Goal: Information Seeking & Learning: Learn about a topic

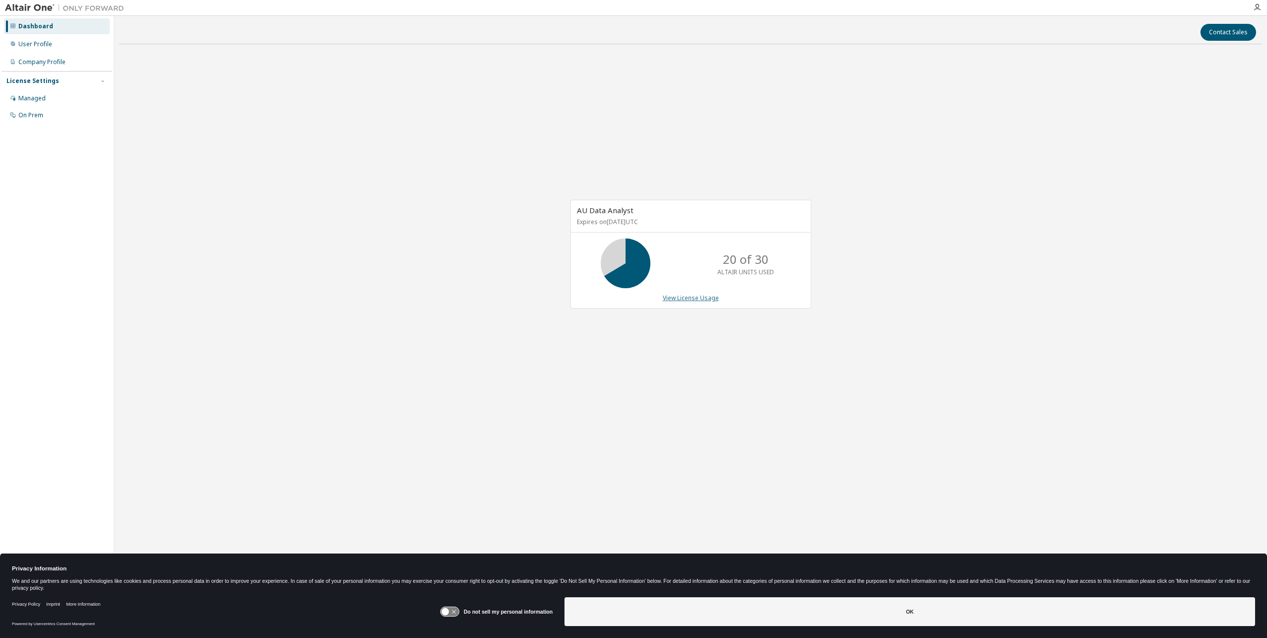
click at [686, 297] on link "View License Usage" at bounding box center [691, 297] width 56 height 8
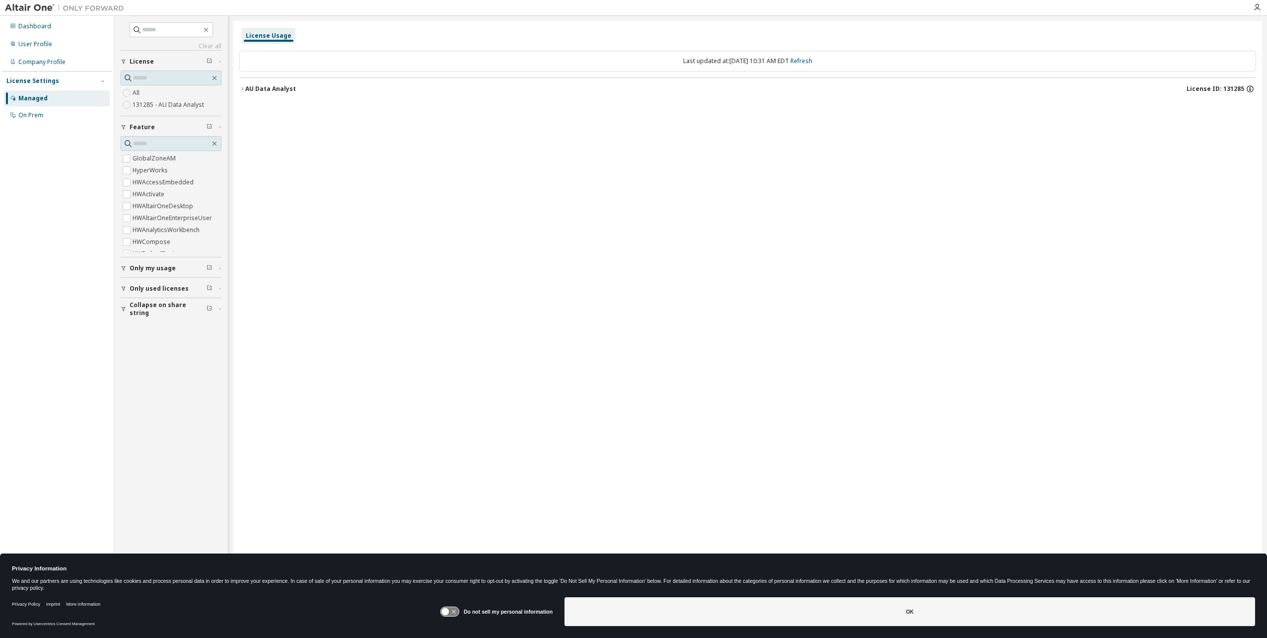
click at [1249, 87] on icon "button" at bounding box center [1250, 88] width 9 height 9
drag, startPoint x: 1235, startPoint y: 125, endPoint x: 1110, endPoint y: 120, distance: 125.2
click at [1110, 120] on p "UUID: E057A274-BC99-11EF-AAE7-45FDC8CA7D7F17" at bounding box center [1170, 123] width 158 height 9
copy p "E057A274-BC99-11EF-AAE7-45FDC8CA7D7F17"
click at [1246, 122] on icon at bounding box center [1244, 123] width 5 height 7
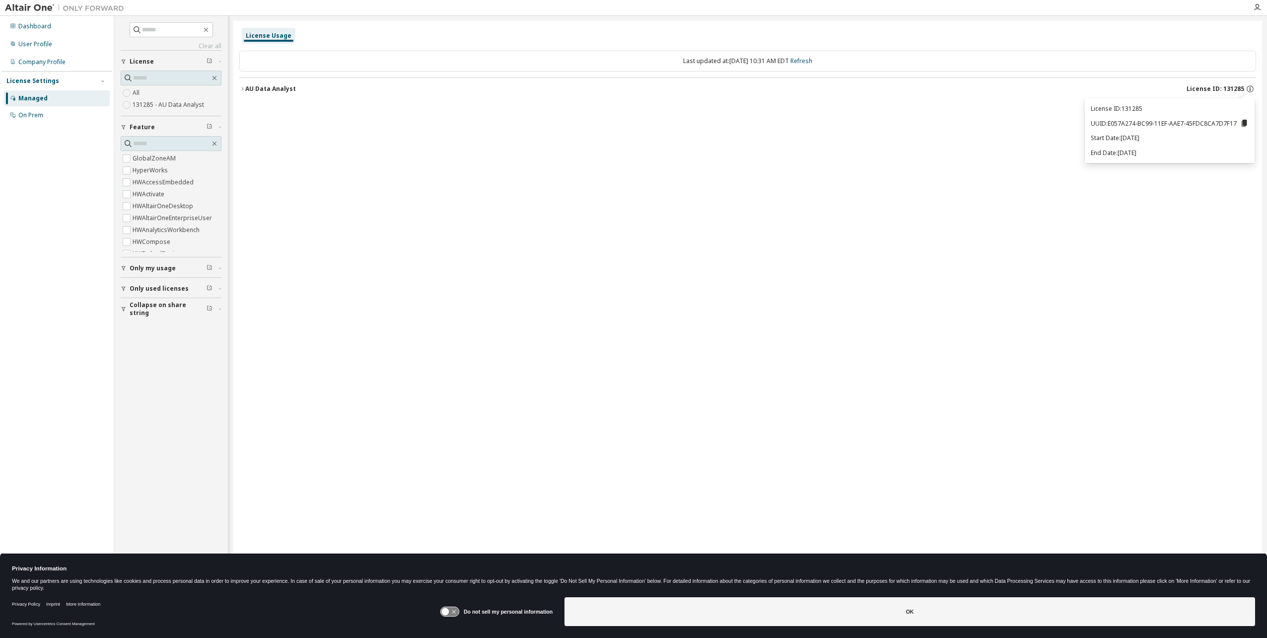
click at [999, 548] on div "License Usage Last updated at: Thu 2025-09-11 10:31 AM EDT Refresh AU Data Anal…" at bounding box center [747, 312] width 1029 height 583
click at [953, 116] on div "License Usage Last updated at: Thu 2025-09-11 10:31 AM EDT Refresh AU Data Anal…" at bounding box center [747, 312] width 1029 height 583
click at [172, 101] on label "131285 - AU Data Analyst" at bounding box center [169, 105] width 73 height 12
click at [36, 25] on div "Dashboard" at bounding box center [34, 26] width 33 height 8
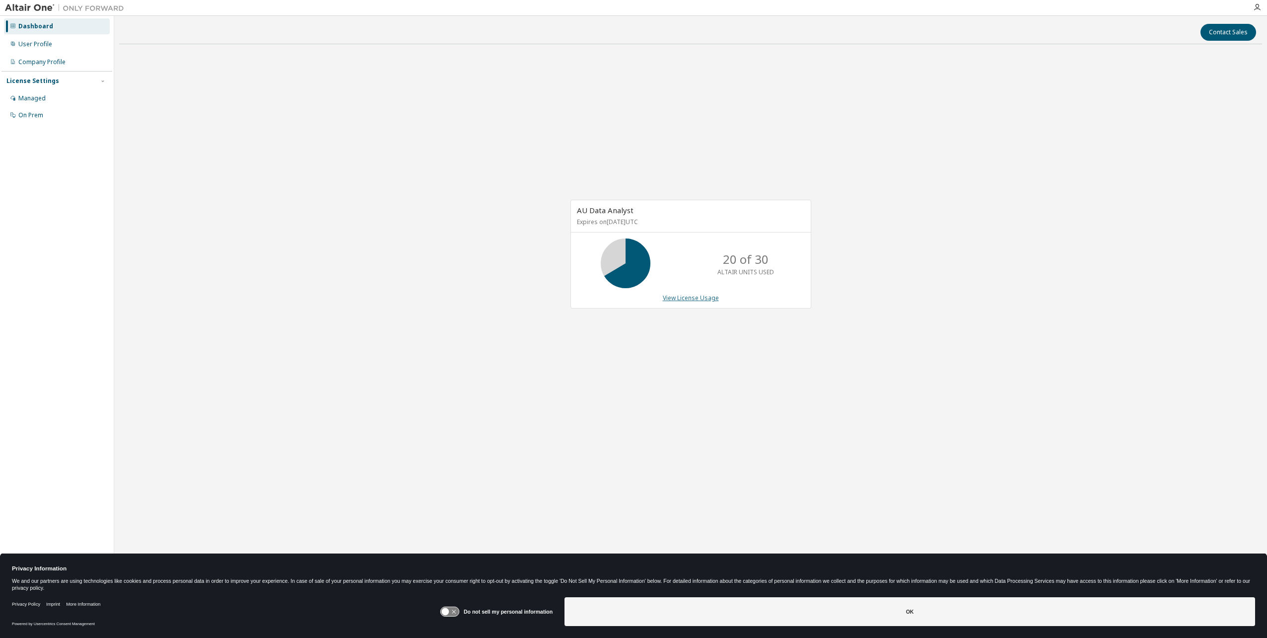
click at [702, 299] on link "View License Usage" at bounding box center [691, 297] width 56 height 8
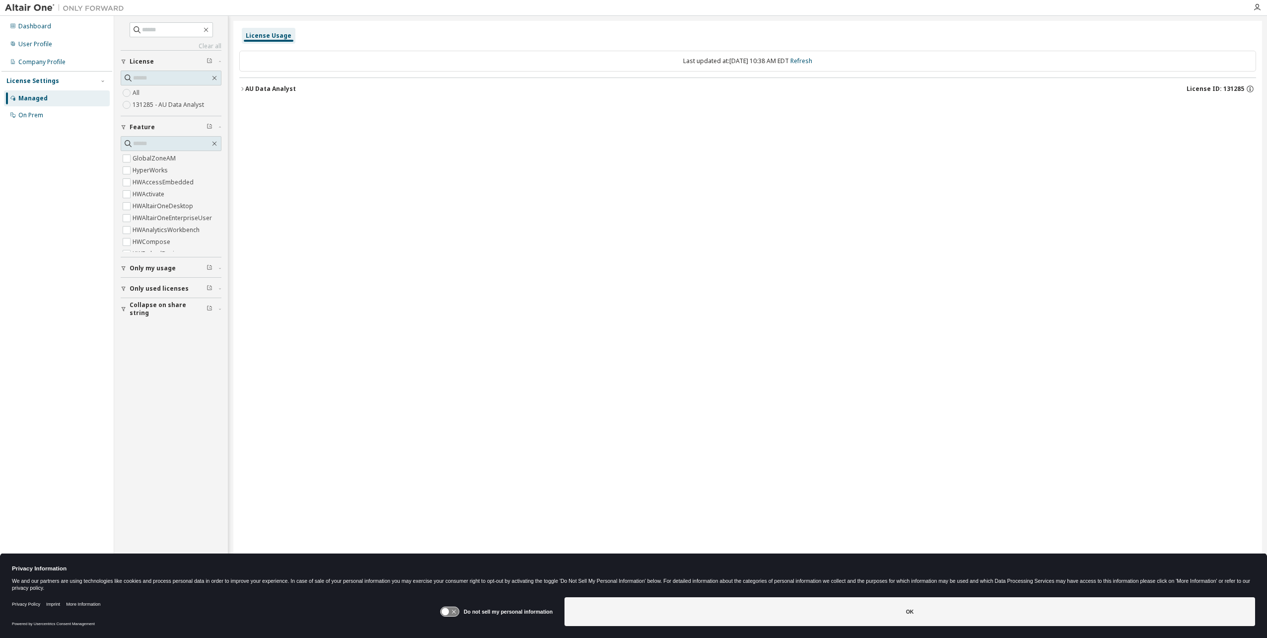
click at [161, 285] on span "Only used licenses" at bounding box center [159, 289] width 59 height 8
click at [135, 268] on span "Only my usage" at bounding box center [153, 268] width 46 height 8
click at [48, 24] on div "Dashboard" at bounding box center [34, 26] width 33 height 8
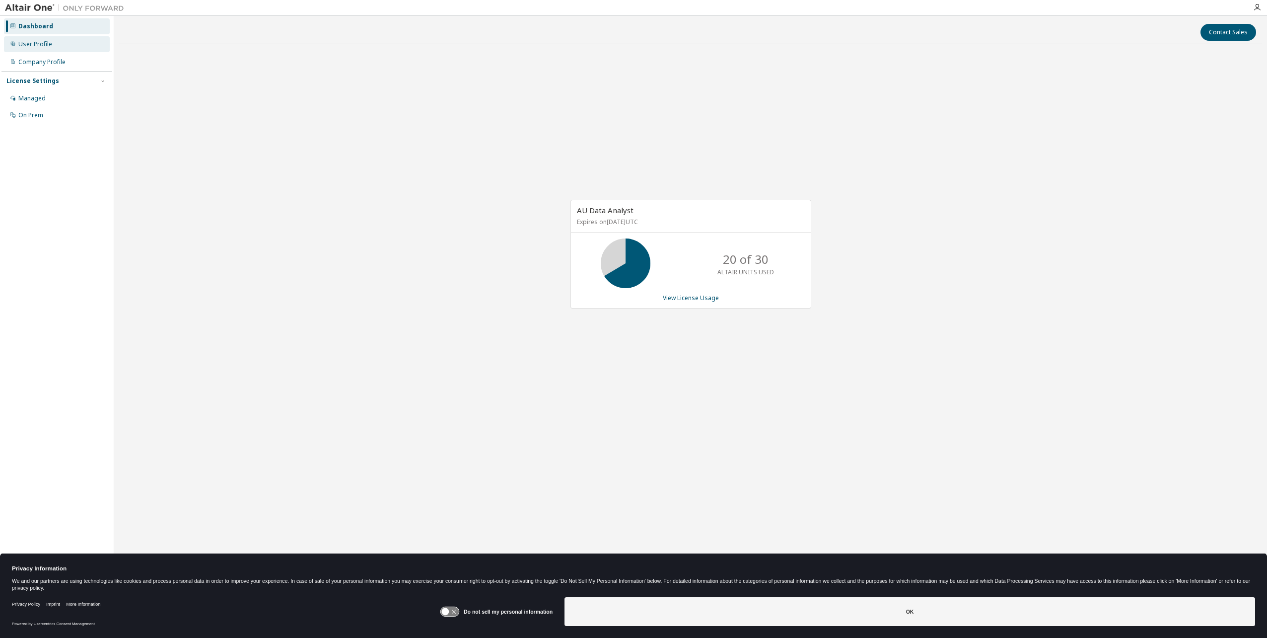
click at [45, 44] on div "User Profile" at bounding box center [35, 44] width 34 height 8
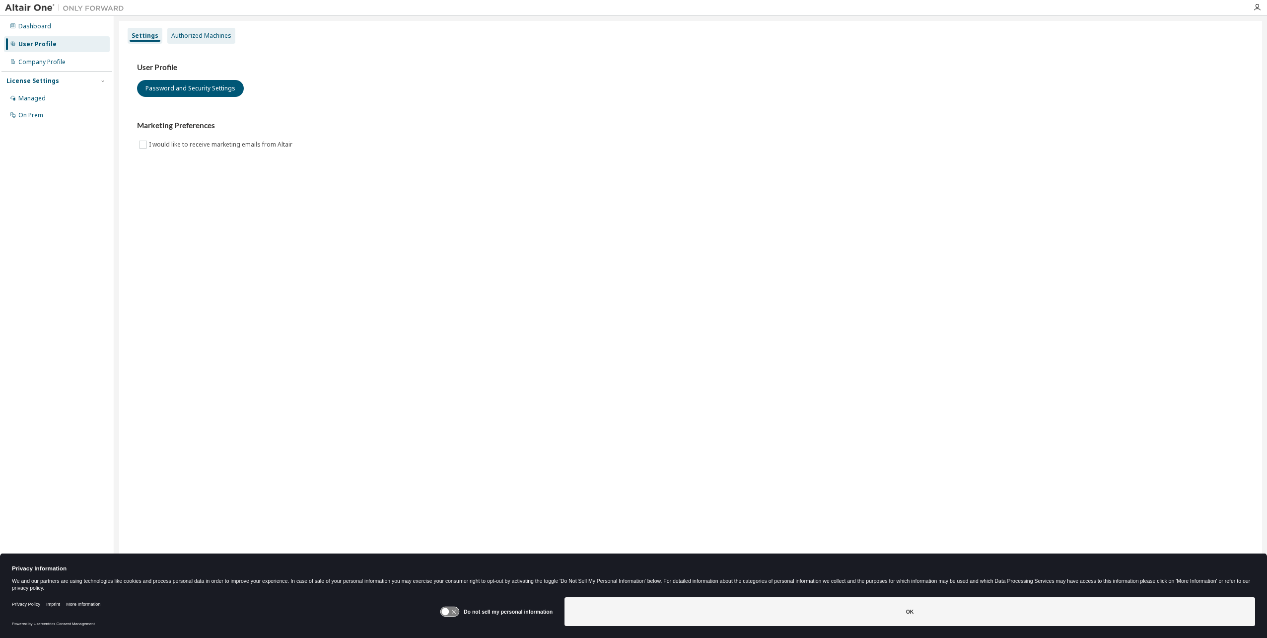
click at [214, 36] on div "Authorized Machines" at bounding box center [201, 36] width 60 height 8
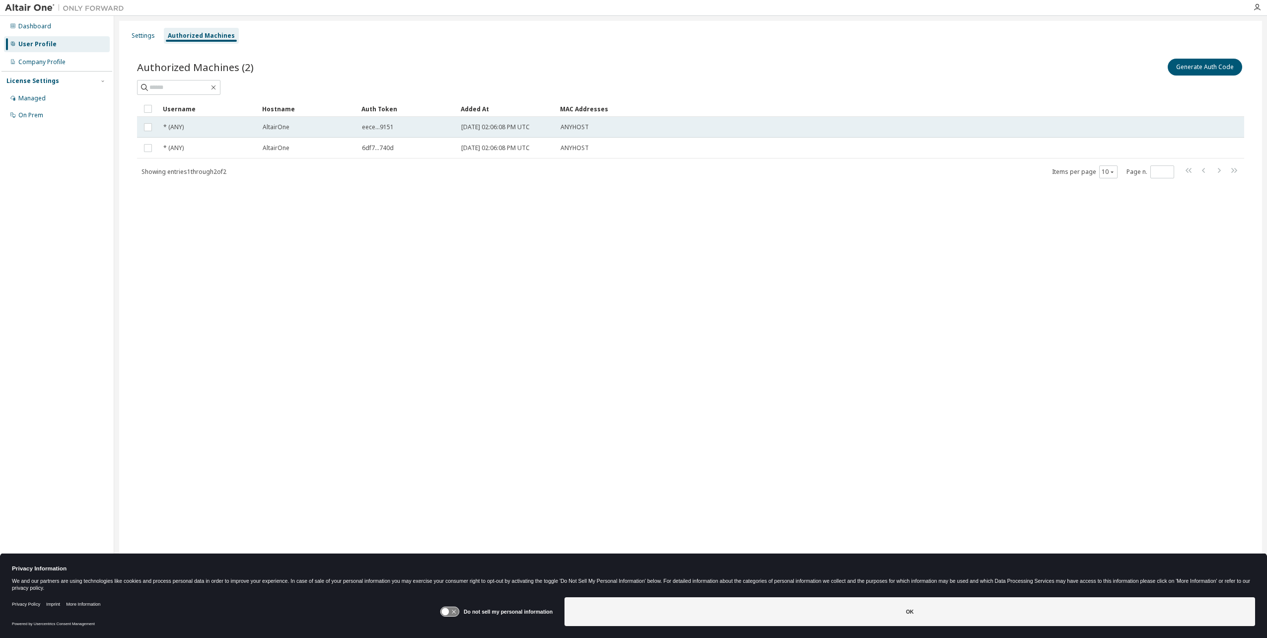
click at [374, 125] on span "eece...9151" at bounding box center [378, 127] width 32 height 8
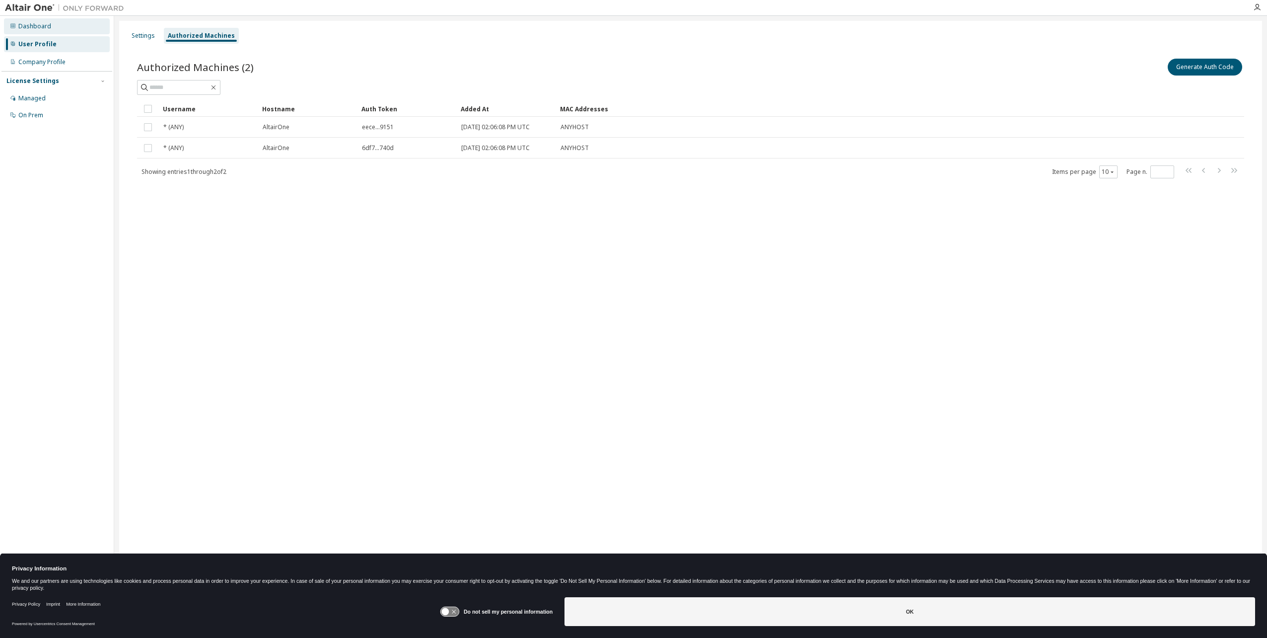
click at [33, 24] on div "Dashboard" at bounding box center [34, 26] width 33 height 8
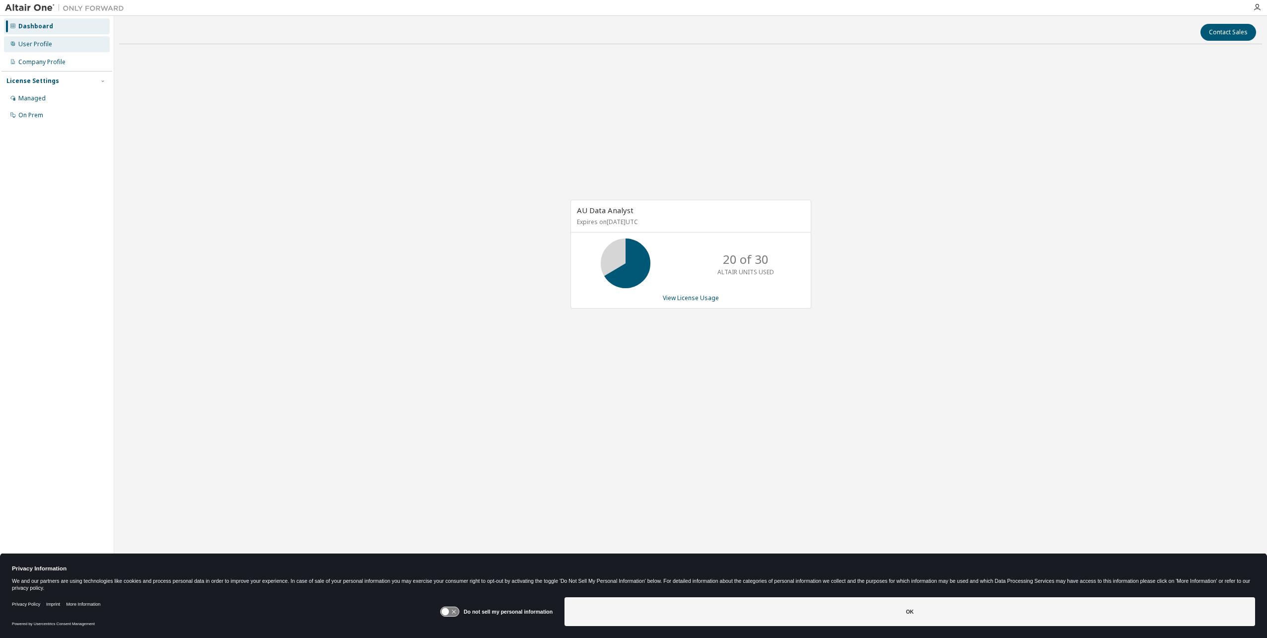
click at [37, 44] on div "User Profile" at bounding box center [35, 44] width 34 height 8
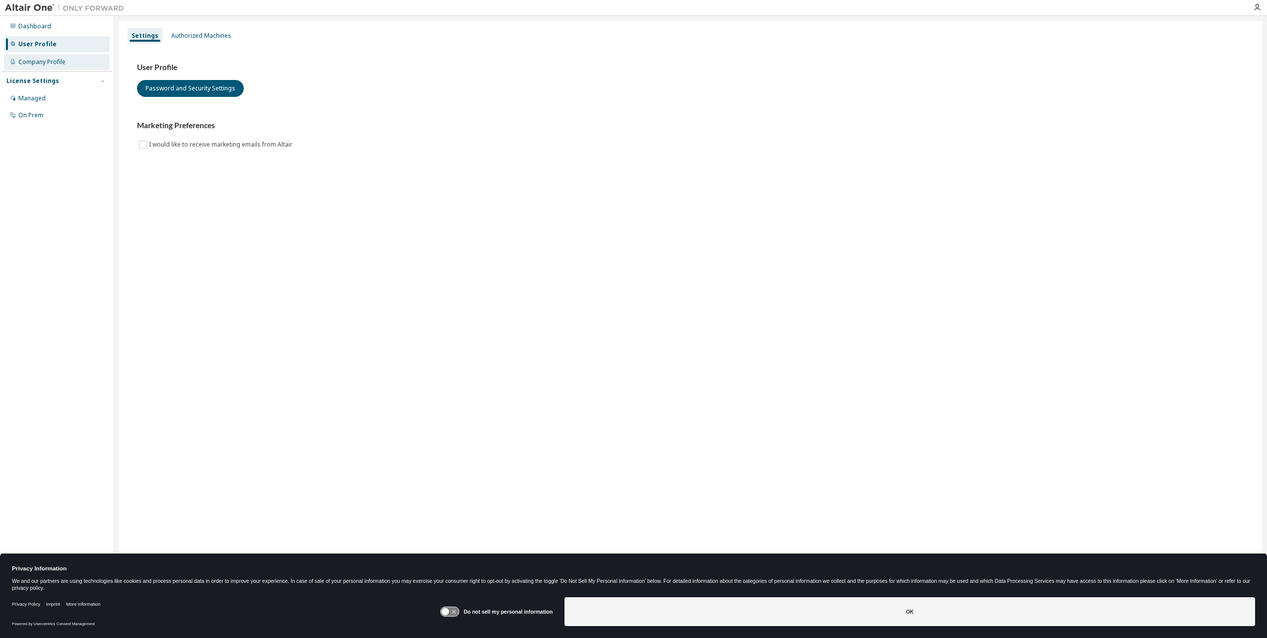
click at [40, 63] on div "Company Profile" at bounding box center [41, 62] width 47 height 8
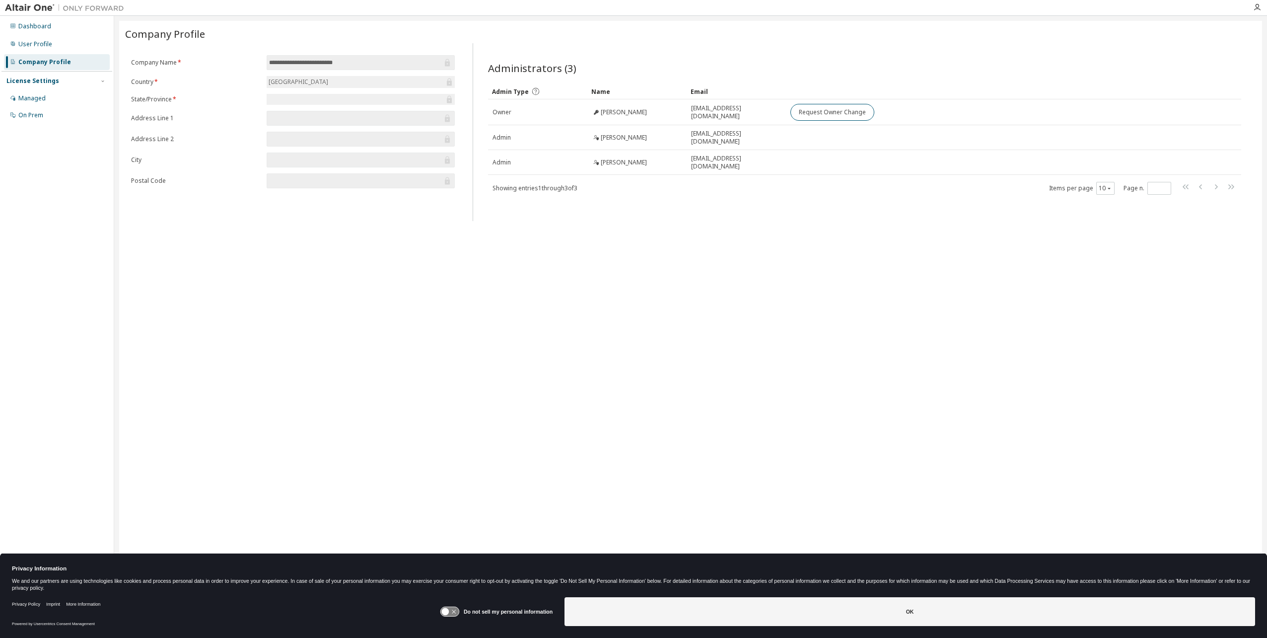
click at [32, 81] on div "License Settings" at bounding box center [32, 81] width 53 height 8
click at [32, 98] on div "Managed" at bounding box center [31, 98] width 27 height 8
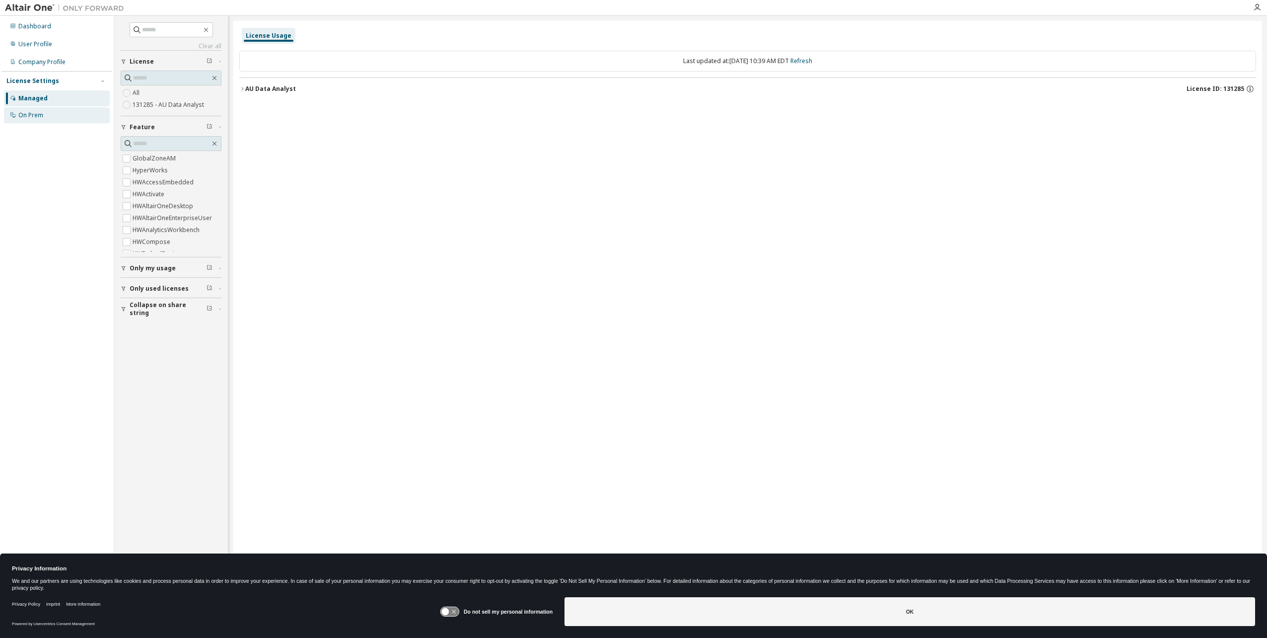
click at [35, 117] on div "On Prem" at bounding box center [30, 115] width 25 height 8
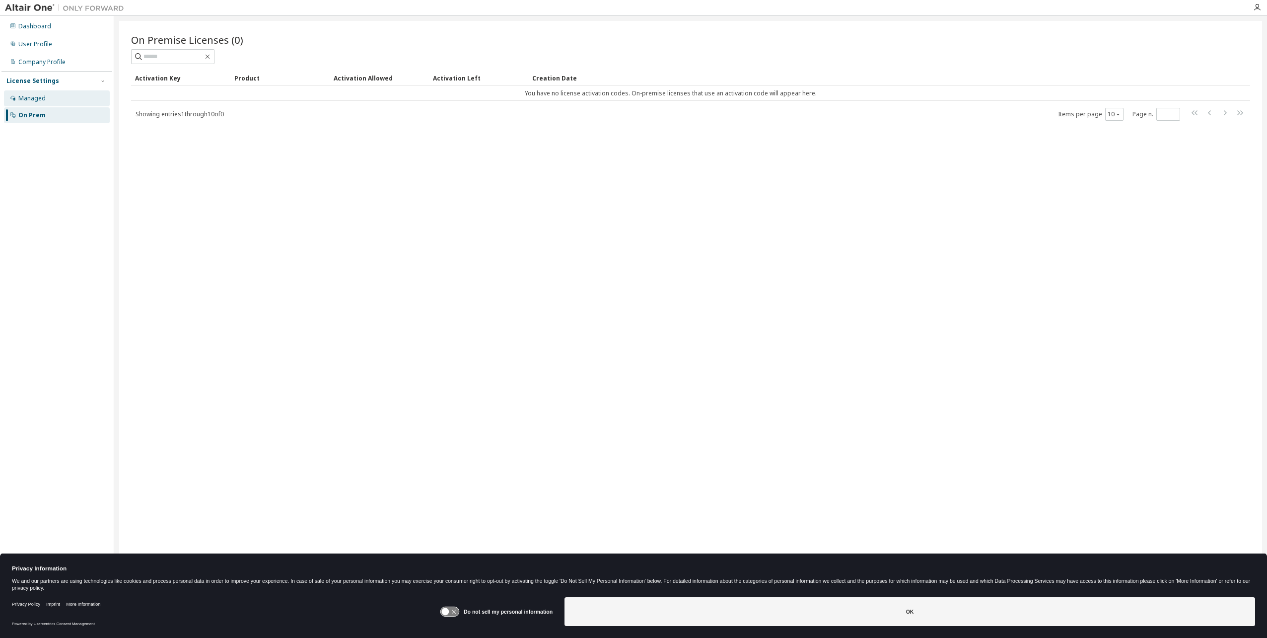
click at [36, 99] on div "Managed" at bounding box center [31, 98] width 27 height 8
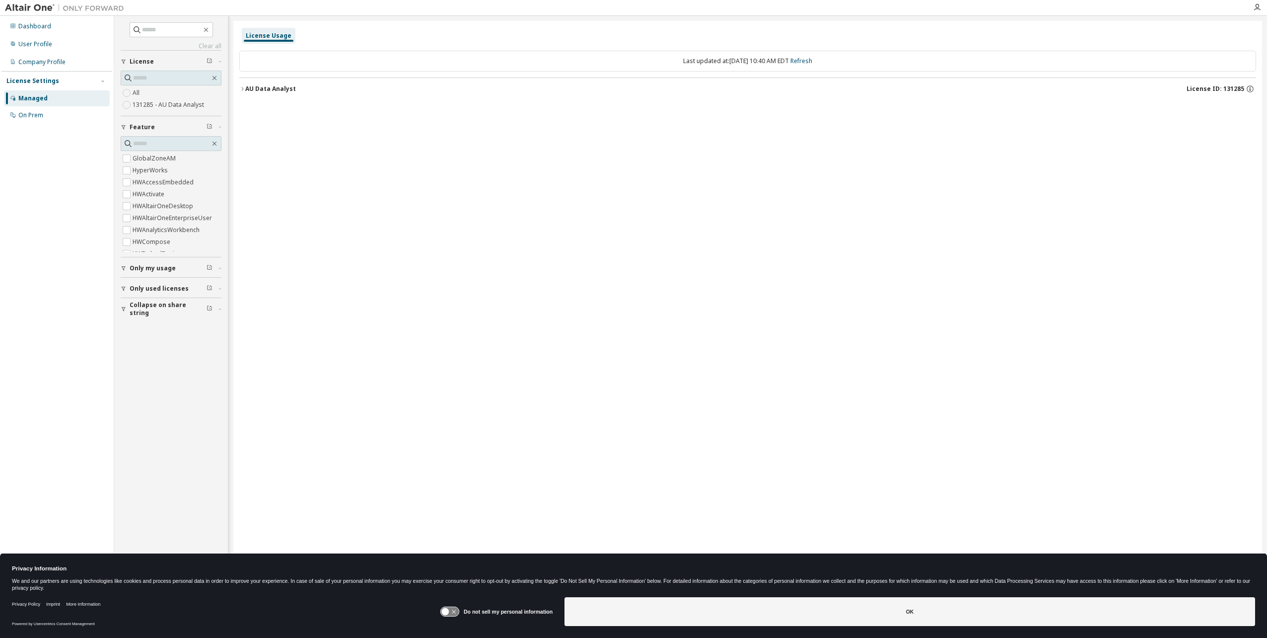
click at [242, 89] on icon "button" at bounding box center [242, 89] width 6 height 6
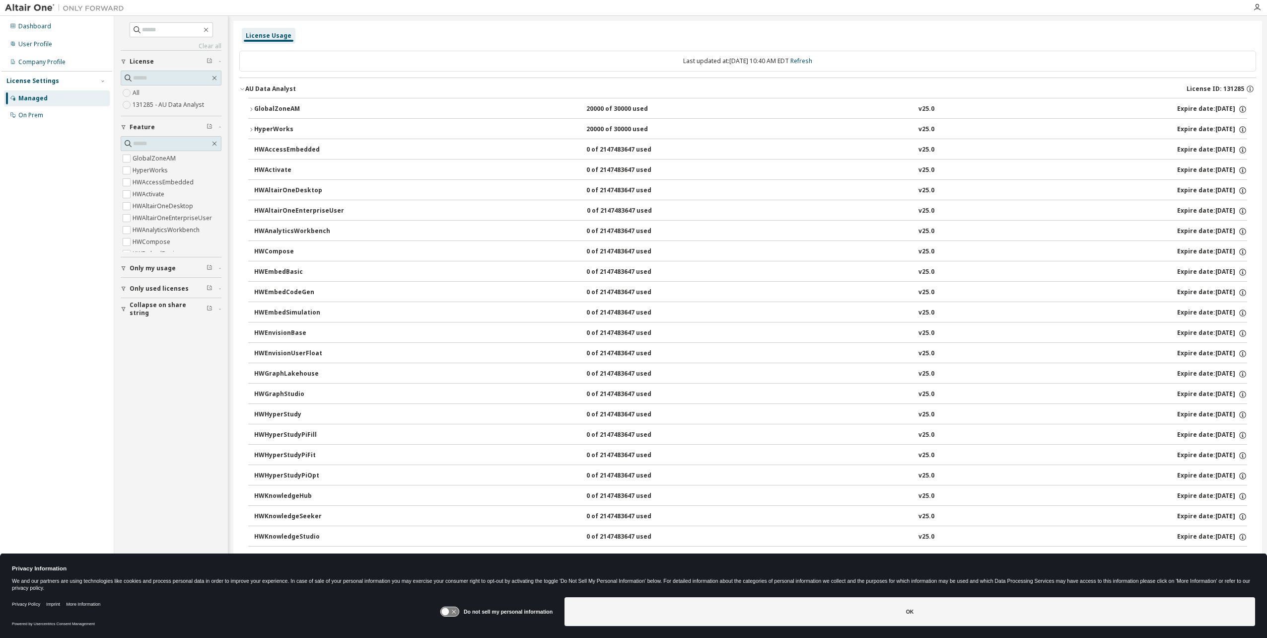
click at [169, 288] on span "Only used licenses" at bounding box center [159, 289] width 59 height 8
click at [157, 335] on span "Collapse on share string" at bounding box center [168, 338] width 77 height 16
click at [146, 267] on span "Only my usage" at bounding box center [153, 268] width 46 height 8
click at [165, 100] on label "131285 - AU Data Analyst" at bounding box center [169, 105] width 73 height 12
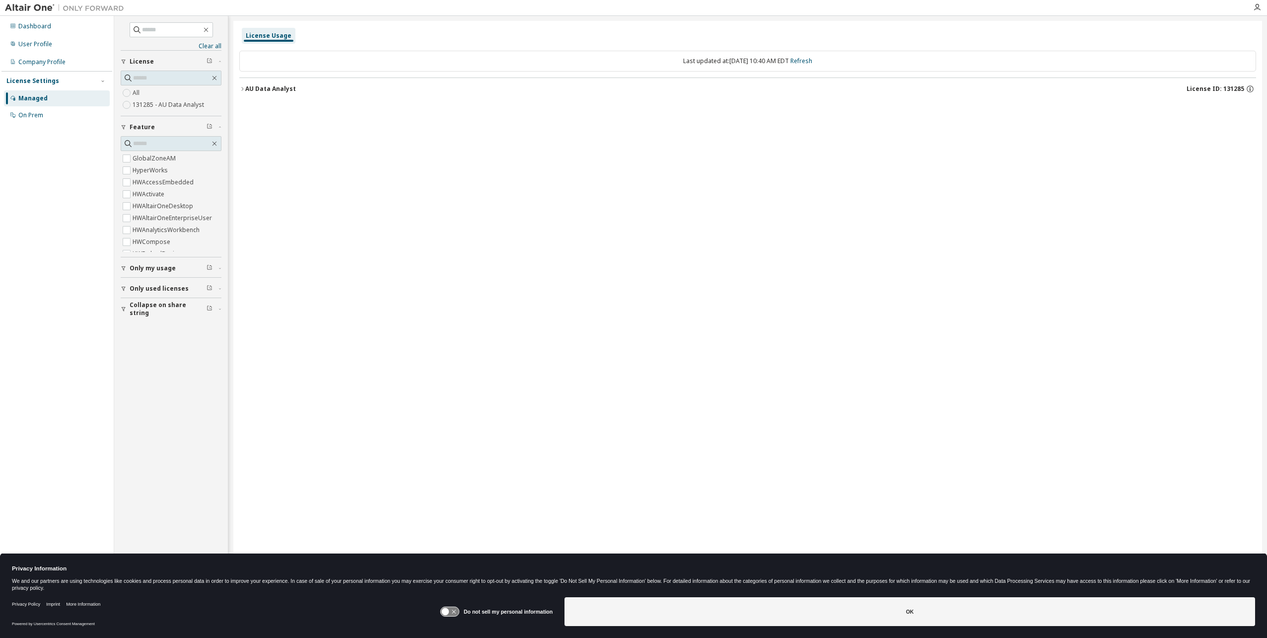
click at [261, 86] on div "AU Data Analyst" at bounding box center [270, 89] width 51 height 8
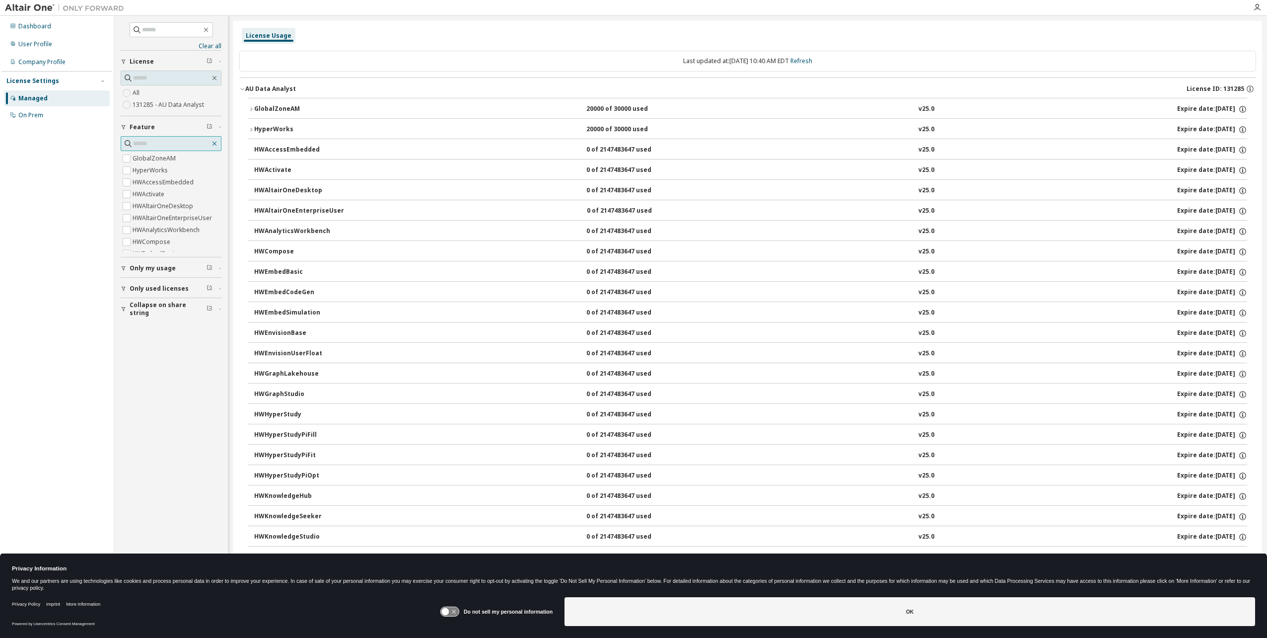
click at [215, 143] on icon "button" at bounding box center [215, 144] width 8 height 8
click at [215, 141] on icon "button" at bounding box center [215, 144] width 8 height 8
click at [21, 110] on div "On Prem" at bounding box center [57, 115] width 106 height 16
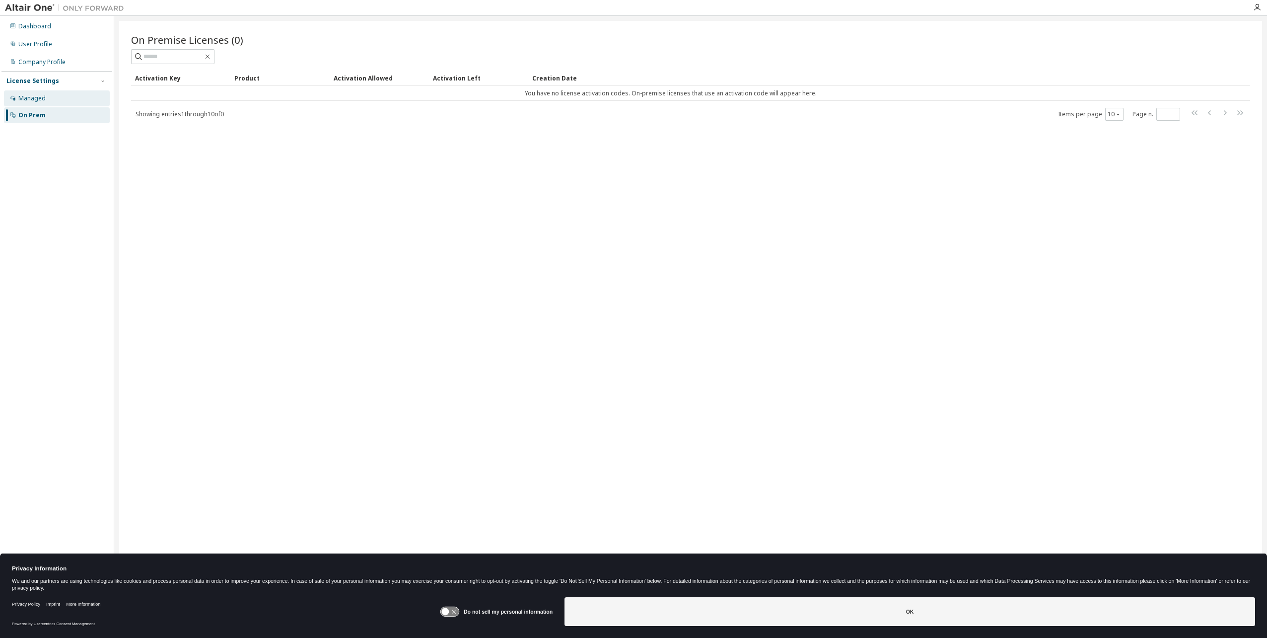
click at [26, 99] on div "Managed" at bounding box center [31, 98] width 27 height 8
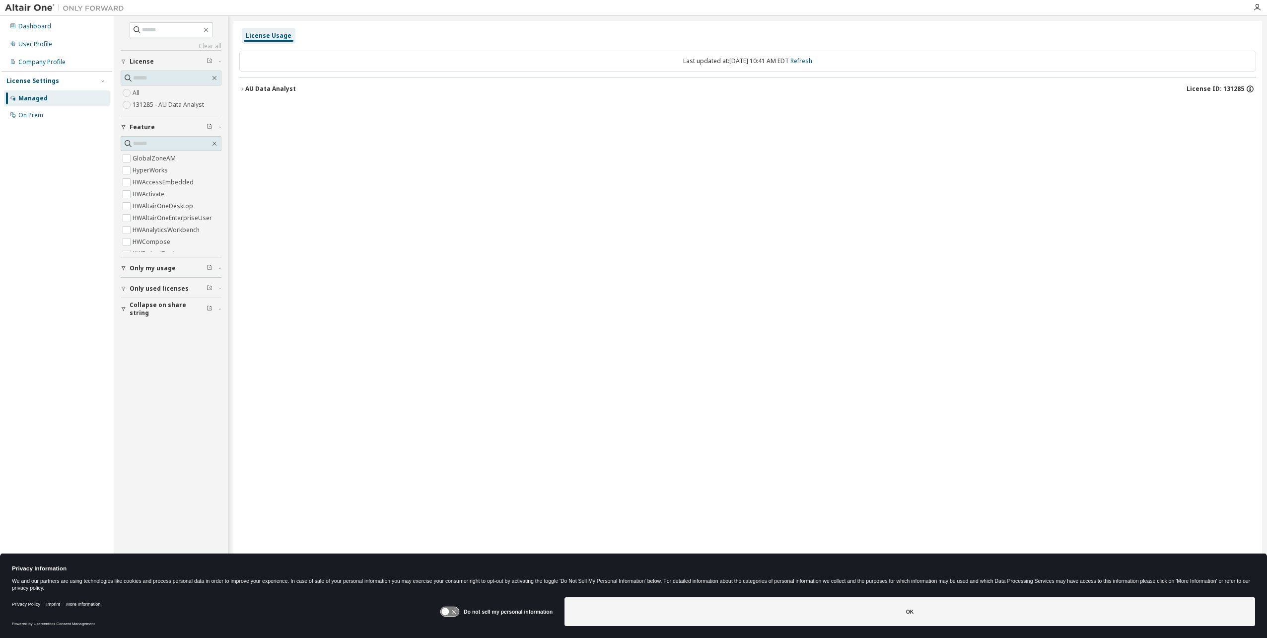
click at [1251, 85] on icon "button" at bounding box center [1250, 88] width 9 height 9
click at [903, 115] on div "License Usage Last updated at: Thu 2025-09-11 10:41 AM EDT Refresh AU Data Anal…" at bounding box center [747, 312] width 1029 height 583
click at [21, 44] on div "User Profile" at bounding box center [35, 44] width 34 height 8
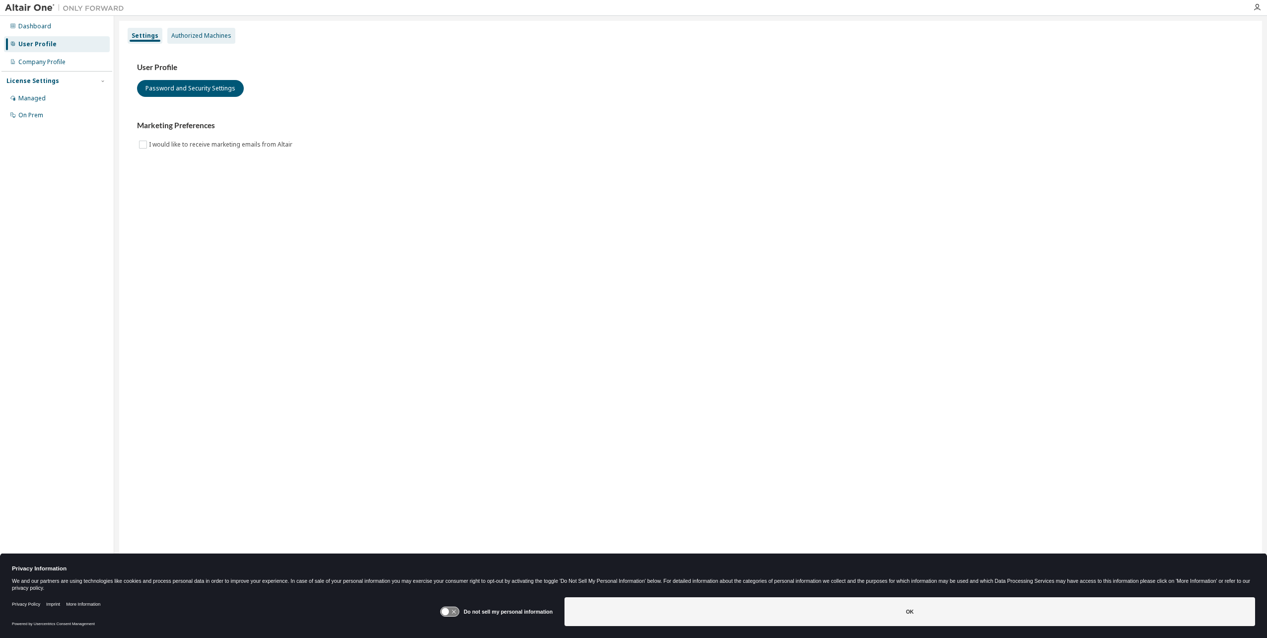
click at [203, 37] on div "Authorized Machines" at bounding box center [201, 36] width 60 height 8
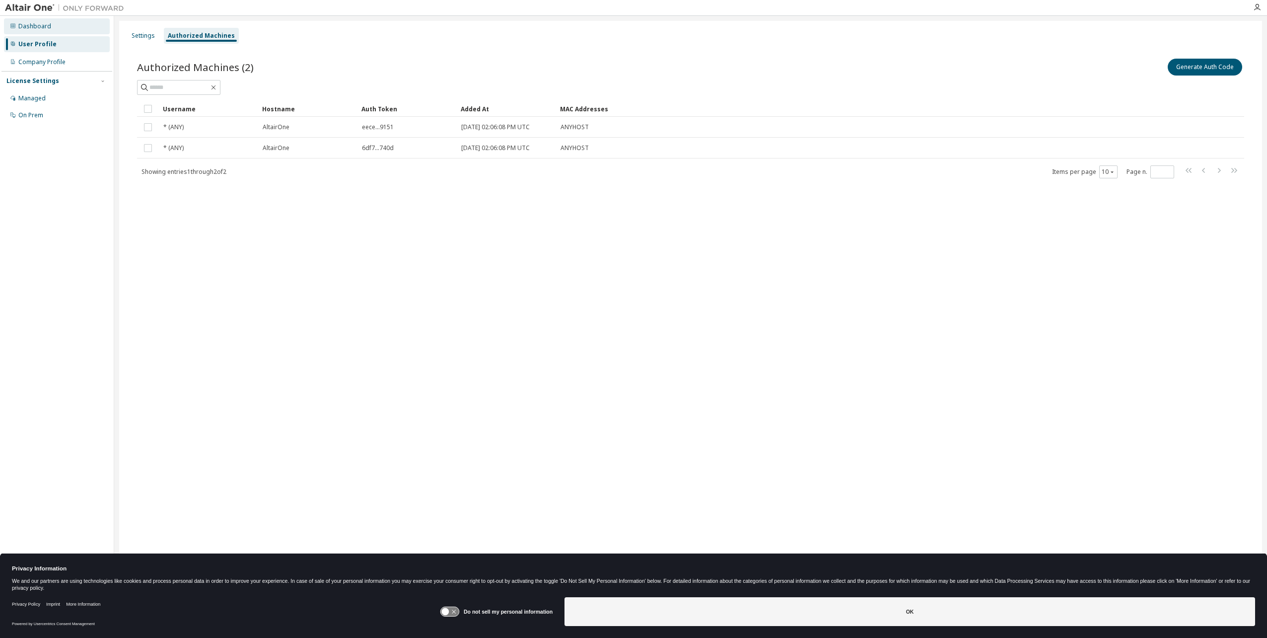
click at [38, 26] on div "Dashboard" at bounding box center [34, 26] width 33 height 8
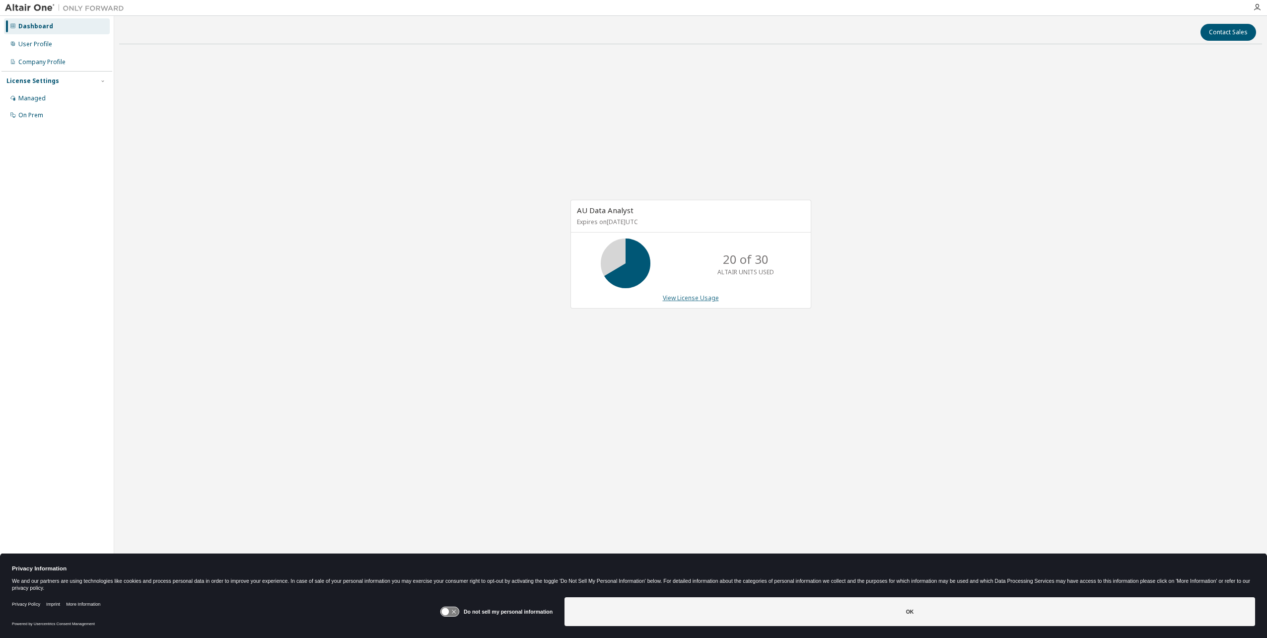
click at [693, 297] on link "View License Usage" at bounding box center [691, 297] width 56 height 8
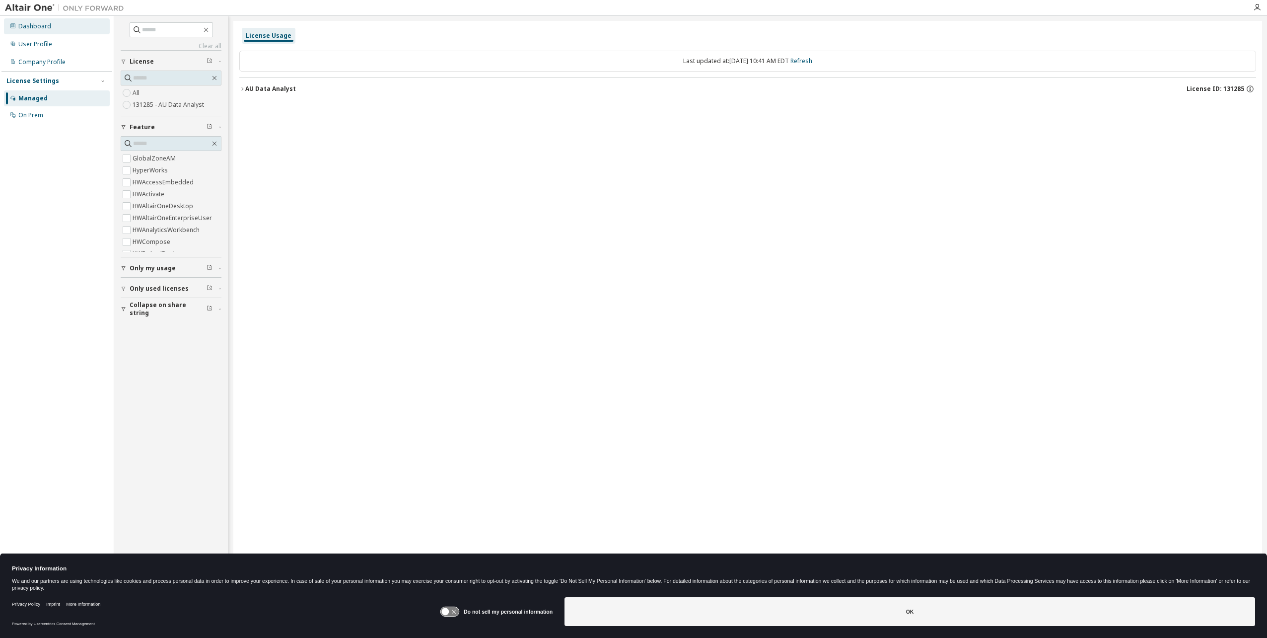
click at [33, 25] on div "Dashboard" at bounding box center [34, 26] width 33 height 8
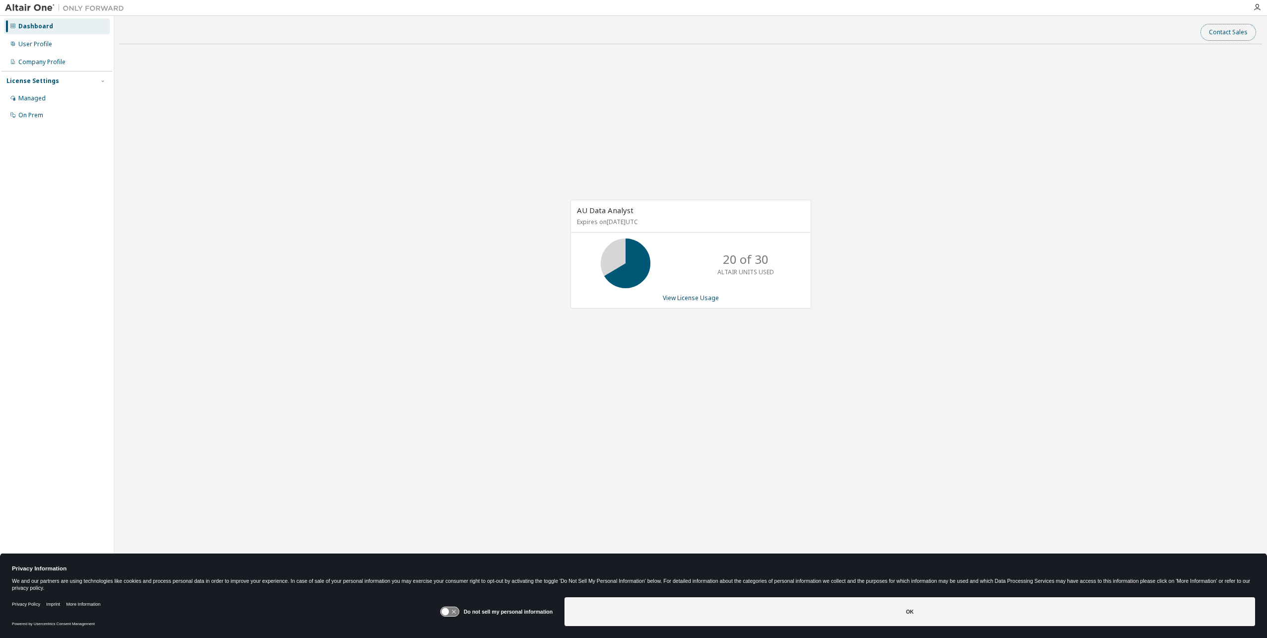
click at [1232, 35] on button "Contact Sales" at bounding box center [1229, 32] width 56 height 17
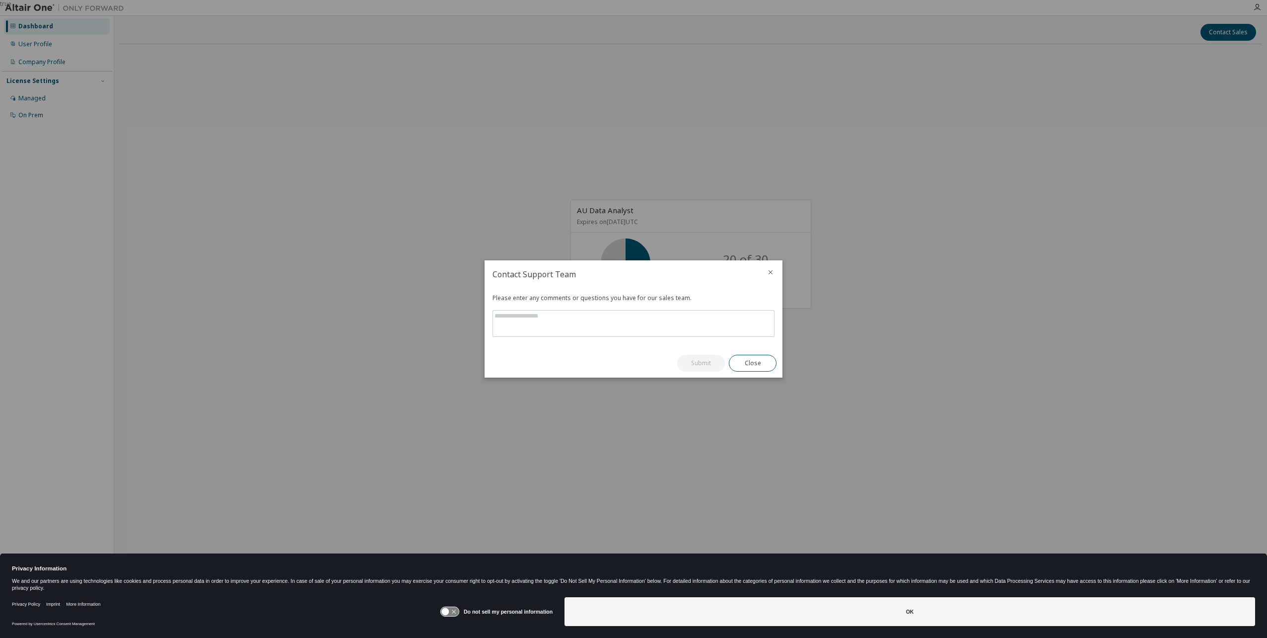
click at [771, 273] on icon "close" at bounding box center [771, 272] width 4 height 4
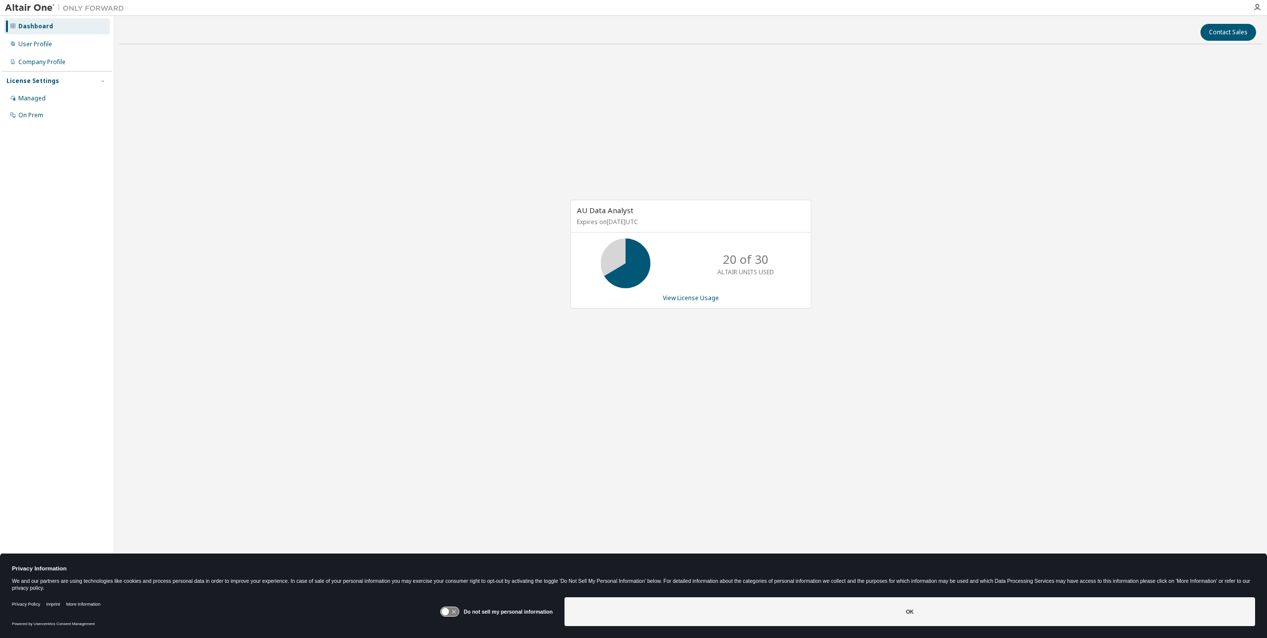
click at [1087, 124] on div "AU Data Analyst Expires on November 24, 2025 UTC 20 of 30 ALTAIR UNITS USED Vie…" at bounding box center [690, 259] width 1143 height 415
click at [46, 46] on div "User Profile" at bounding box center [35, 44] width 34 height 8
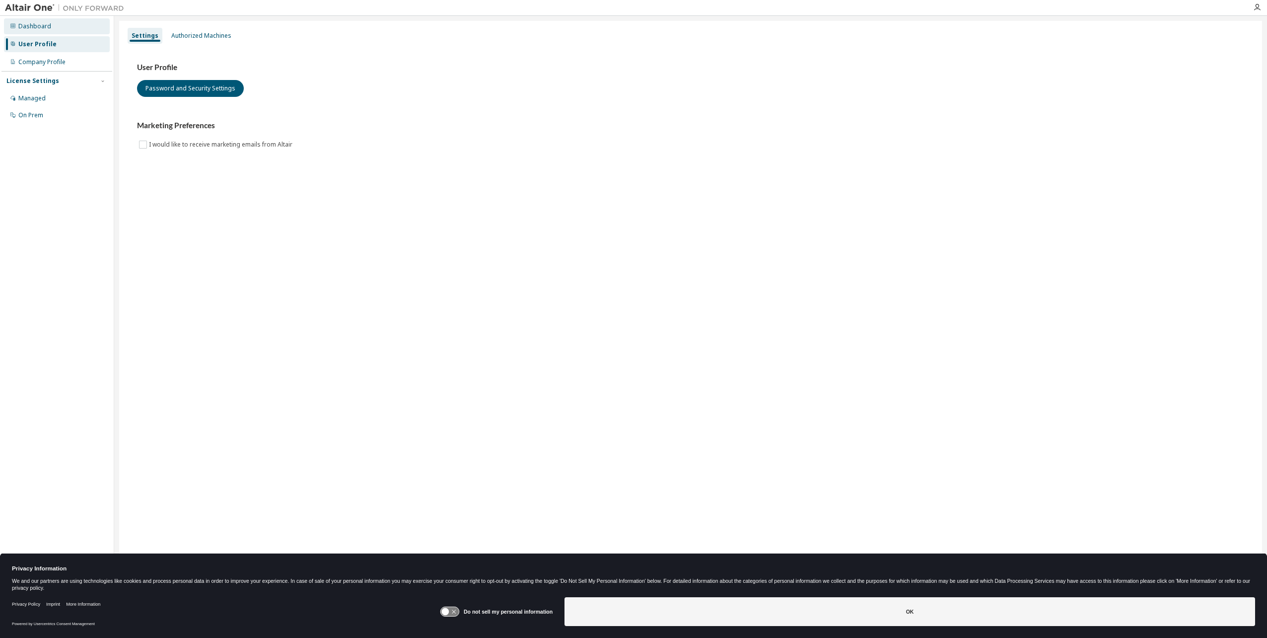
click at [32, 24] on div "Dashboard" at bounding box center [34, 26] width 33 height 8
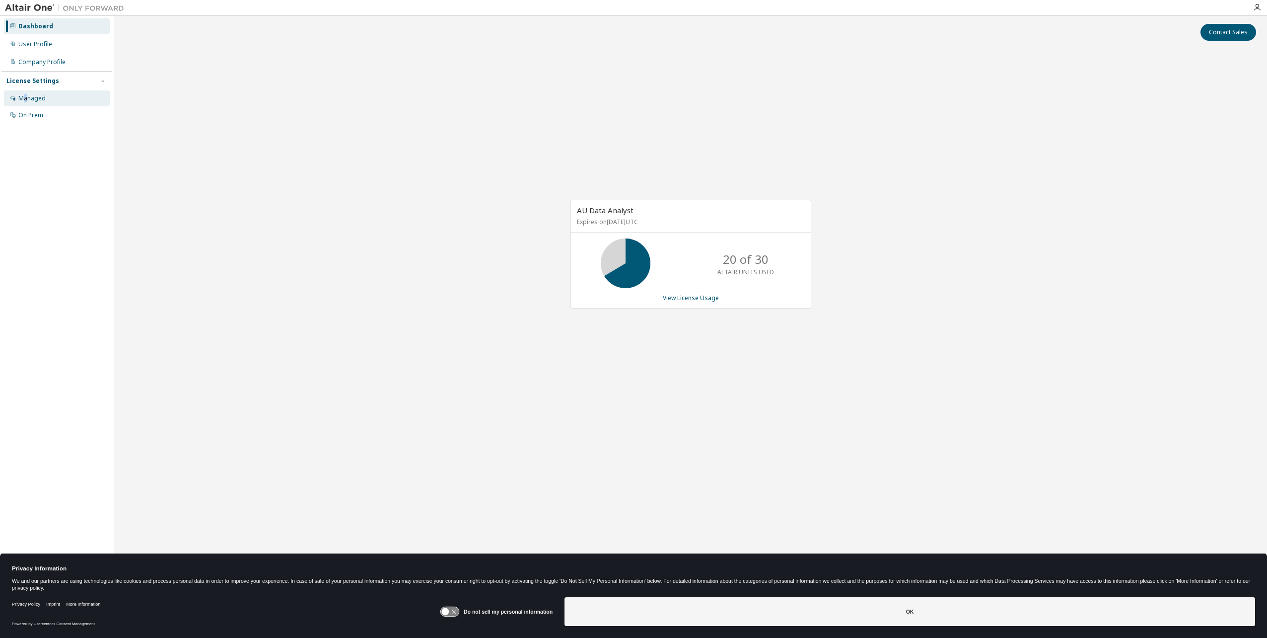
click at [26, 96] on div "Managed" at bounding box center [31, 98] width 27 height 8
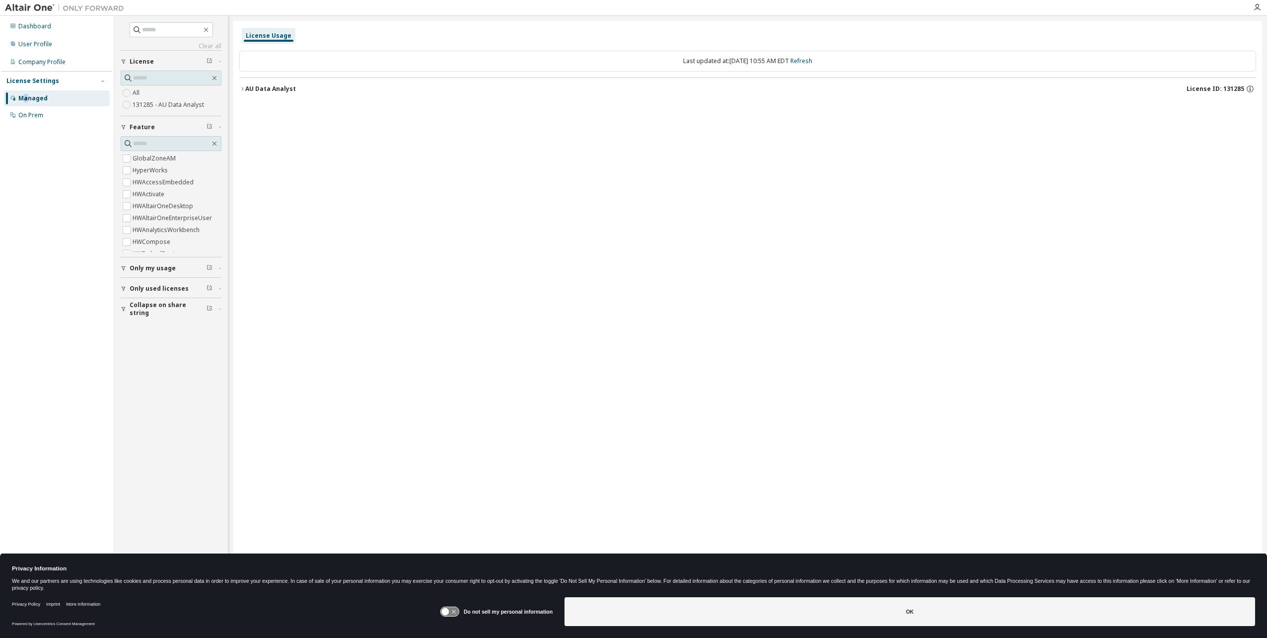
drag, startPoint x: 1027, startPoint y: 120, endPoint x: 1093, endPoint y: 111, distance: 66.6
click at [1027, 120] on div "License Usage Last updated at: Thu 2025-09-11 10:55 AM EDT Refresh AU Data Anal…" at bounding box center [747, 312] width 1029 height 583
click at [1248, 87] on icon "button" at bounding box center [1250, 88] width 9 height 9
